Goal: Task Accomplishment & Management: Manage account settings

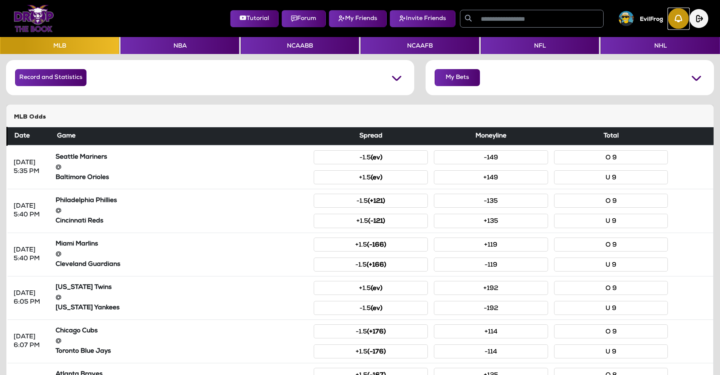
click at [679, 23] on img "button" at bounding box center [678, 18] width 21 height 21
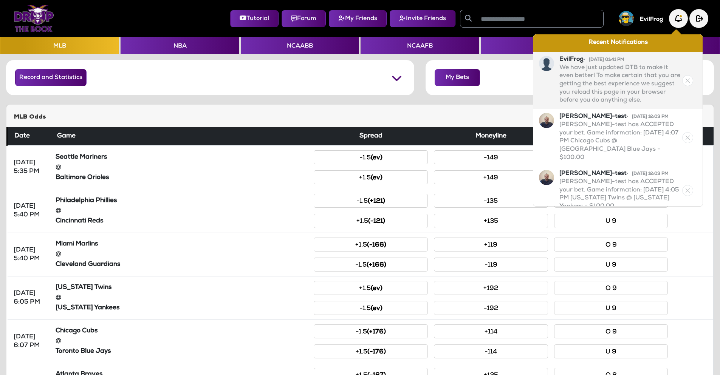
click at [658, 71] on p "We have just updated DTB to make it even better! To make certain that you are g…" at bounding box center [619, 84] width 121 height 41
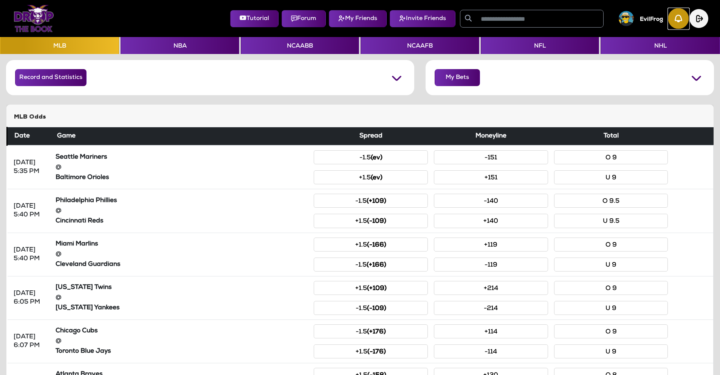
click at [675, 22] on img "button" at bounding box center [678, 18] width 21 height 21
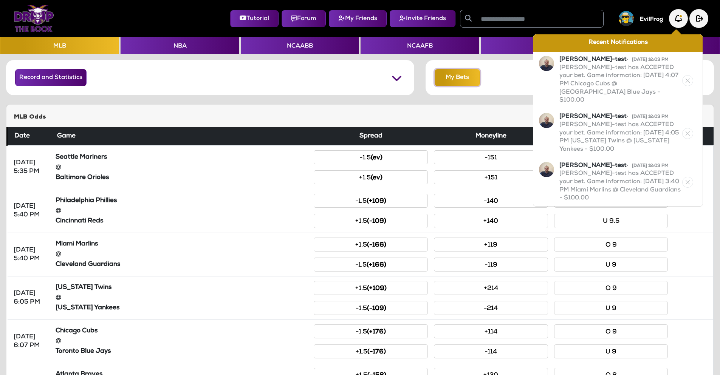
click at [475, 76] on button "My Bets" at bounding box center [456, 77] width 45 height 17
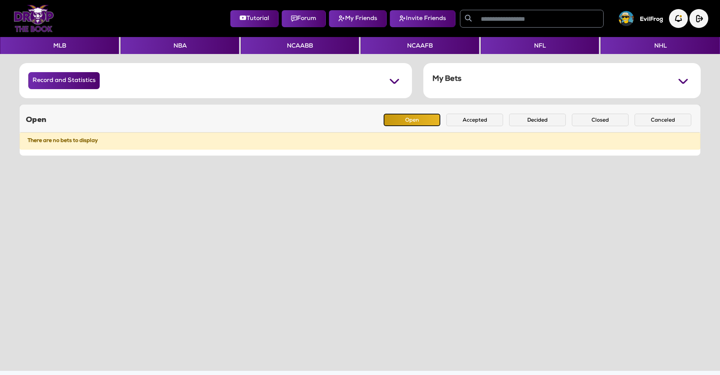
click at [423, 119] on button "Open" at bounding box center [411, 120] width 57 height 12
click at [475, 119] on button "Accepted" at bounding box center [474, 120] width 57 height 12
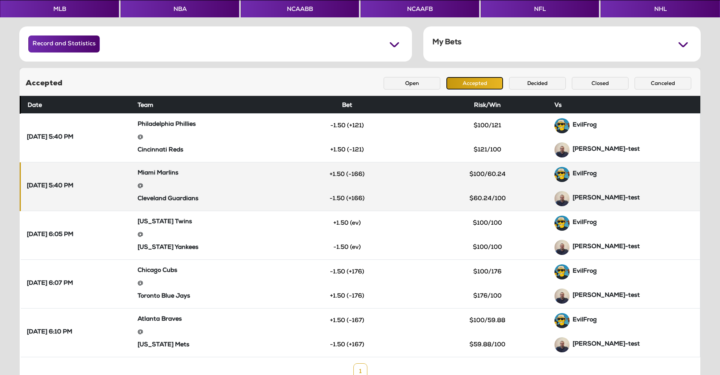
scroll to position [70, 0]
